Goal: Navigation & Orientation: Find specific page/section

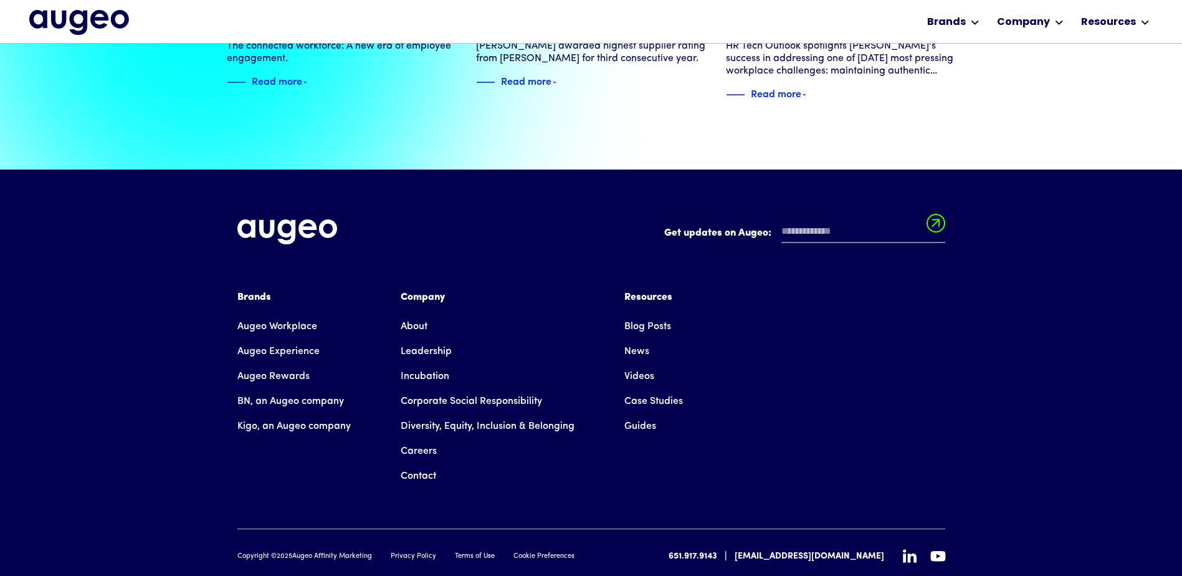
scroll to position [2853, 0]
click at [418, 438] on link "Careers" at bounding box center [419, 450] width 36 height 25
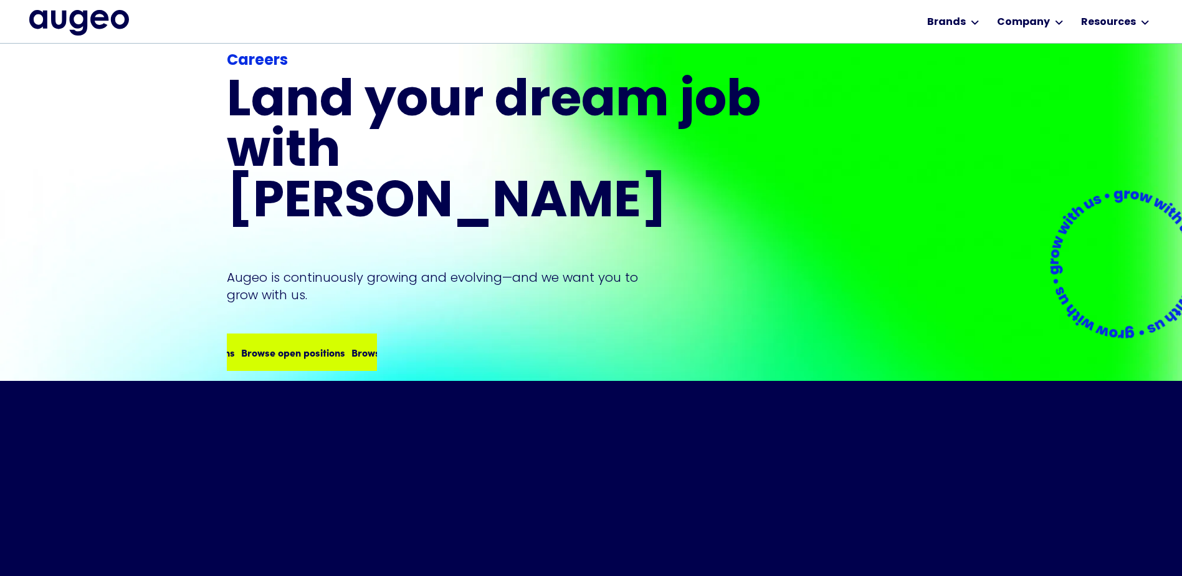
scroll to position [124, 0]
click at [285, 345] on div "Browse open positions Browse open positions Browse open positions Browse open p…" at bounding box center [335, 352] width 441 height 15
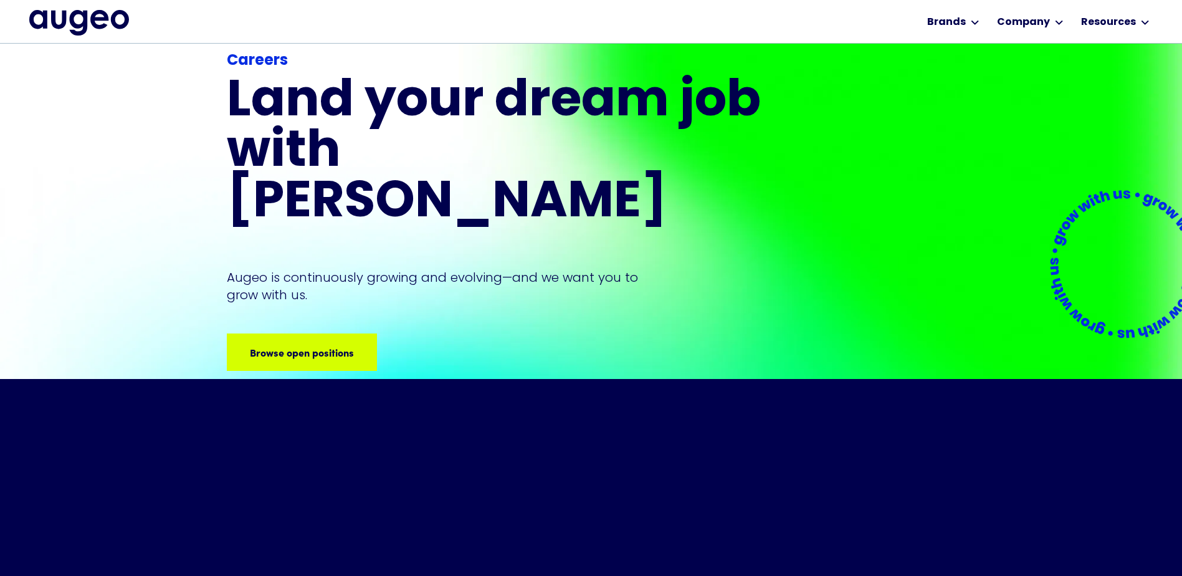
scroll to position [126, 0]
click at [322, 345] on div "Browse open positions" at bounding box center [374, 352] width 104 height 15
